Goal: Obtain resource: Obtain resource

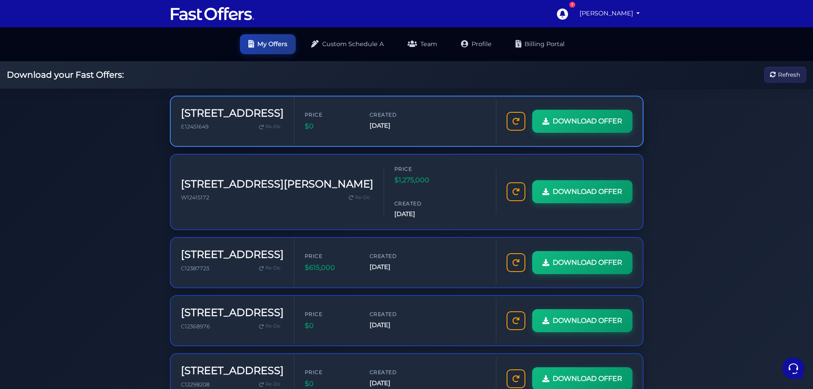
click at [305, 114] on span "Price" at bounding box center [330, 115] width 51 height 8
click at [484, 128] on div "Price $0 Created Oct 14, 2025" at bounding box center [395, 121] width 181 height 21
click at [228, 113] on h3 "[STREET_ADDRESS]" at bounding box center [232, 113] width 103 height 12
click at [295, 120] on div "Price $0 Created Oct 14, 2025" at bounding box center [395, 120] width 201 height 41
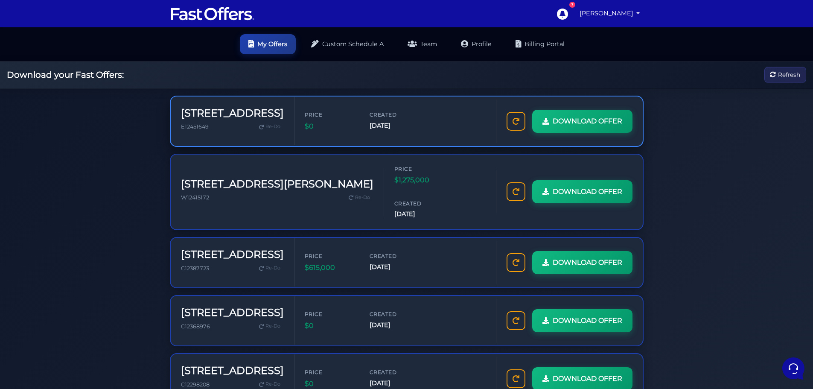
click at [427, 126] on div "Price $0 Created Oct 14, 2025" at bounding box center [395, 121] width 181 height 21
click at [201, 111] on h3 "[STREET_ADDRESS]" at bounding box center [232, 113] width 103 height 12
click at [398, 120] on div "Price $0 Created Oct 14, 2025" at bounding box center [395, 121] width 181 height 21
click at [247, 115] on h3 "[STREET_ADDRESS]" at bounding box center [232, 113] width 103 height 12
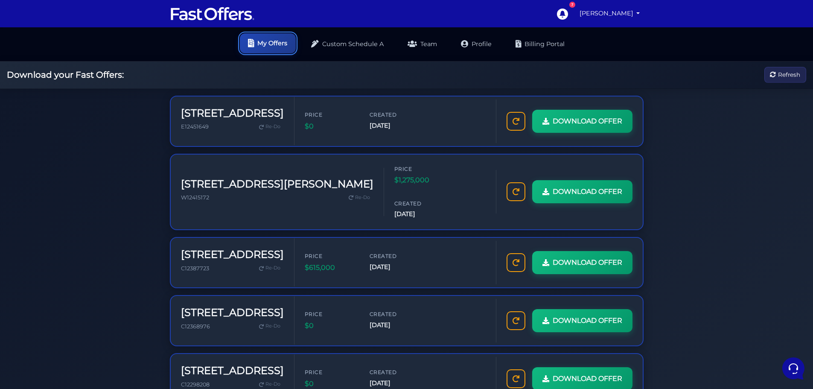
click at [276, 46] on link "My Offers" at bounding box center [268, 43] width 56 height 20
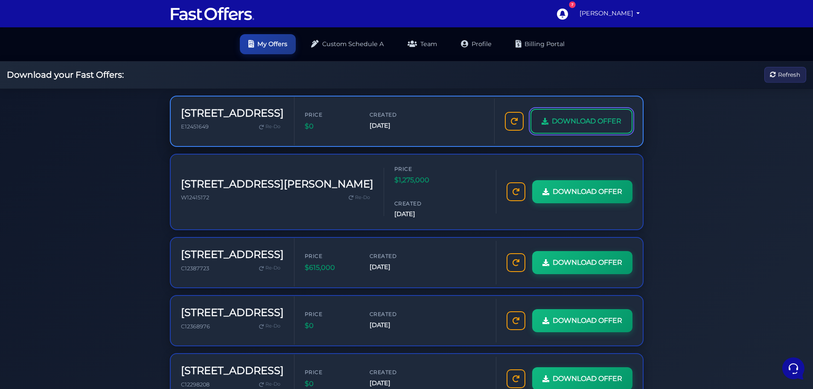
click at [599, 120] on span "DOWNLOAD OFFER" at bounding box center [587, 121] width 70 height 11
